Goal: Find specific page/section: Find specific page/section

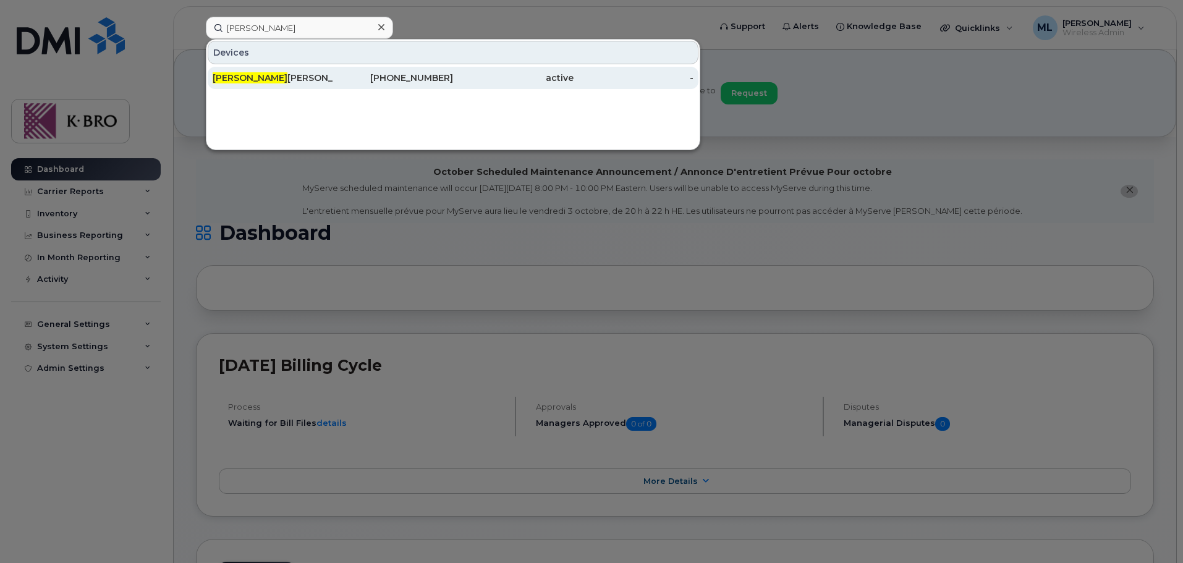
type input "[PERSON_NAME]"
click at [259, 83] on div "Brian Lazaro" at bounding box center [273, 78] width 120 height 12
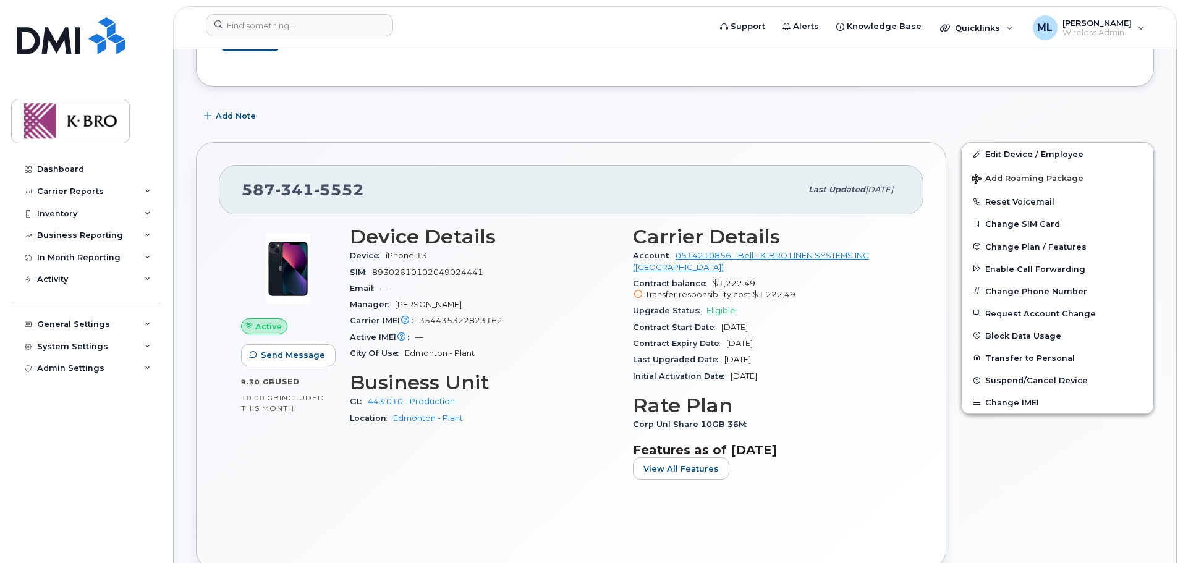
scroll to position [309, 0]
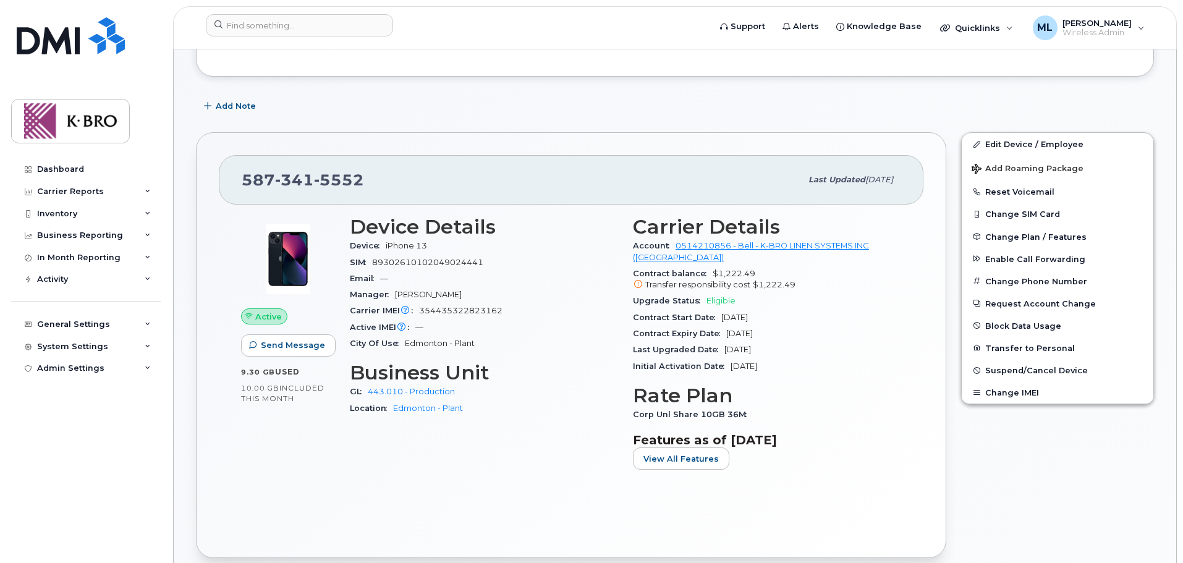
click at [727, 326] on div "Contract Expiry Date Mar 12, 2026" at bounding box center [767, 334] width 268 height 16
click at [719, 296] on span "Eligible" at bounding box center [720, 300] width 29 height 9
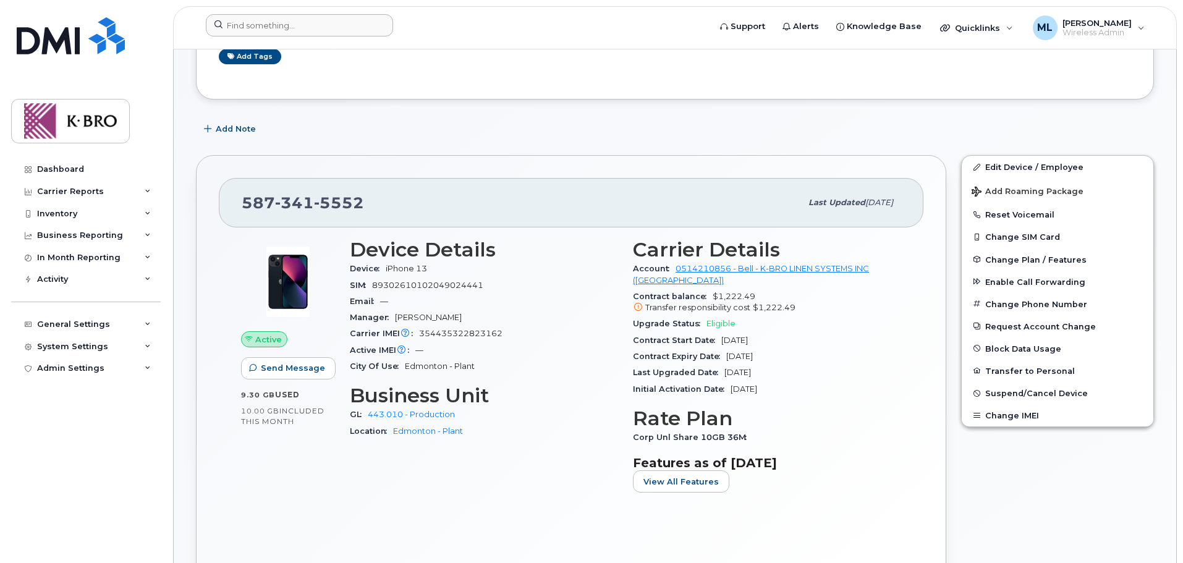
scroll to position [247, 0]
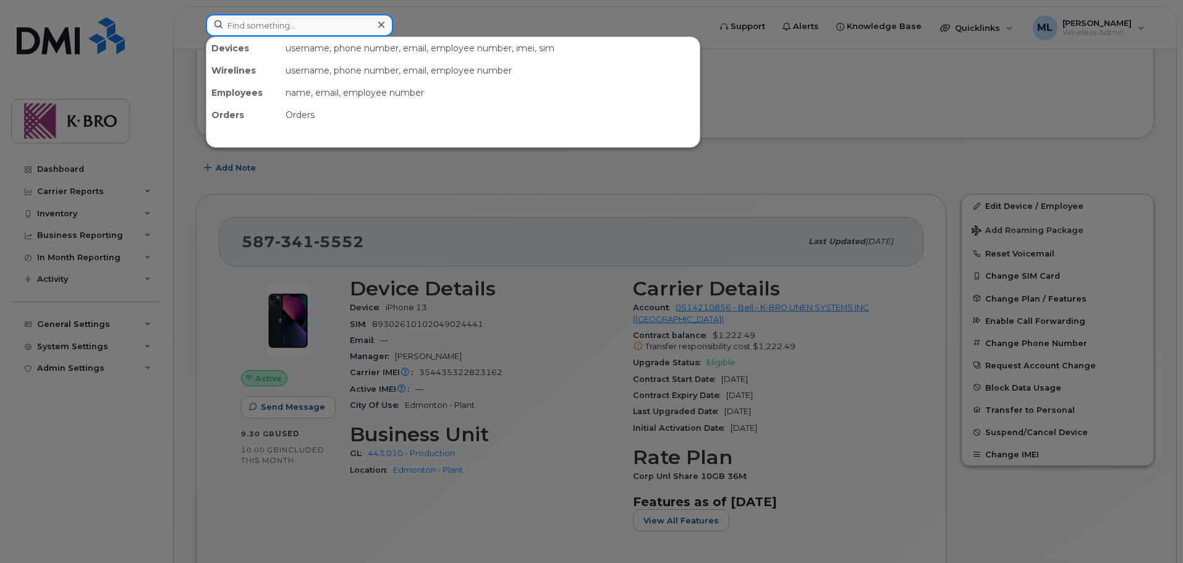
click at [296, 32] on input at bounding box center [299, 25] width 187 height 22
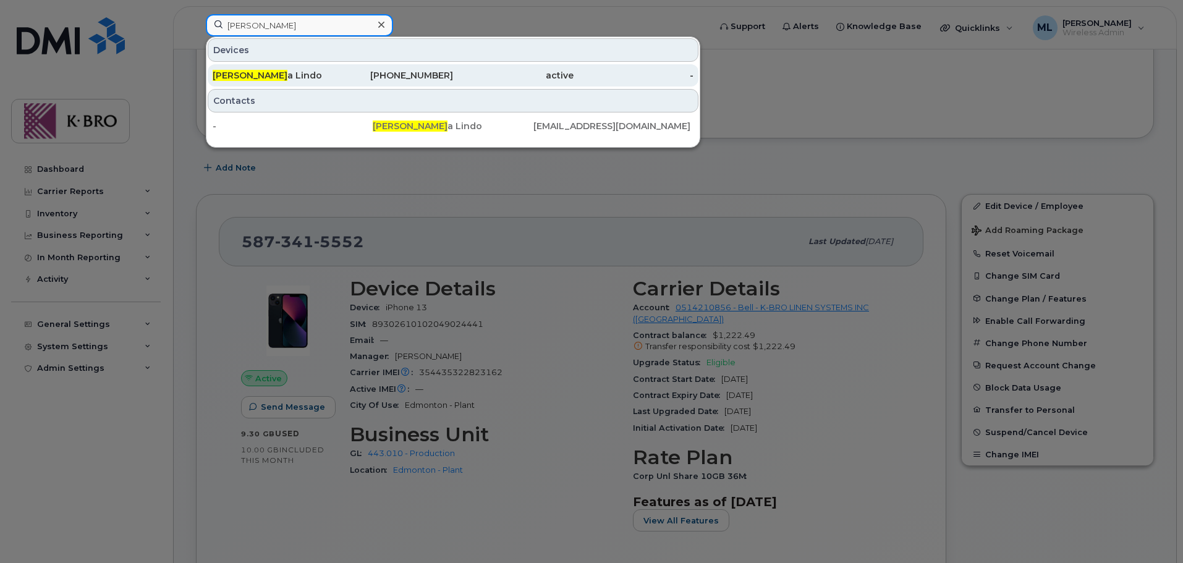
type input "marsh"
click at [370, 73] on div "780-340-5276" at bounding box center [393, 75] width 120 height 12
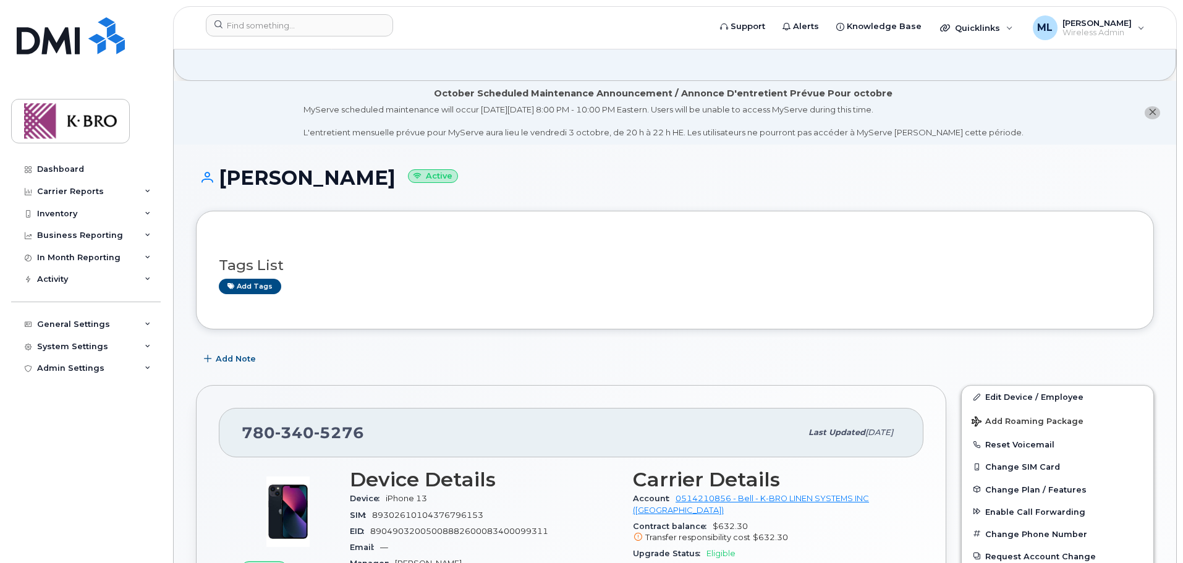
scroll to position [185, 0]
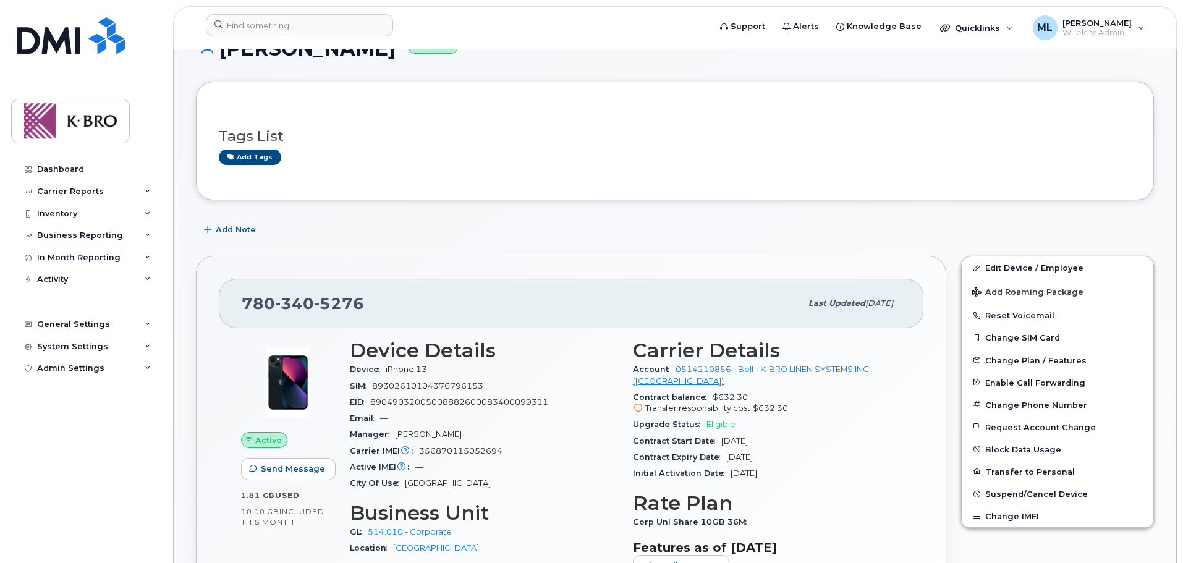
click at [633, 404] on span at bounding box center [638, 409] width 10 height 10
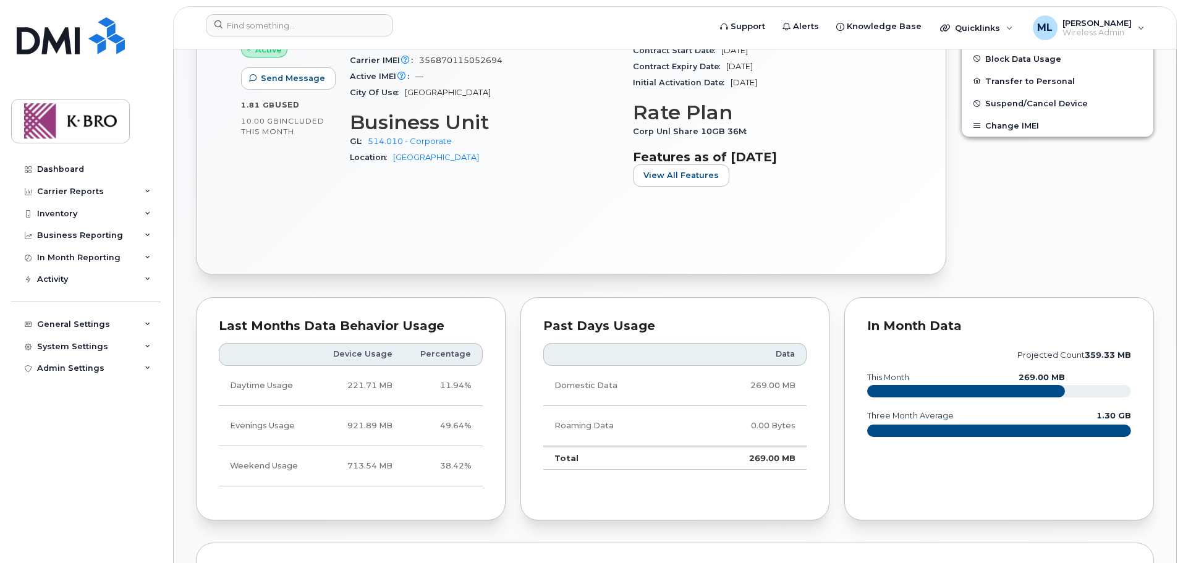
scroll to position [247, 0]
